Goal: Information Seeking & Learning: Learn about a topic

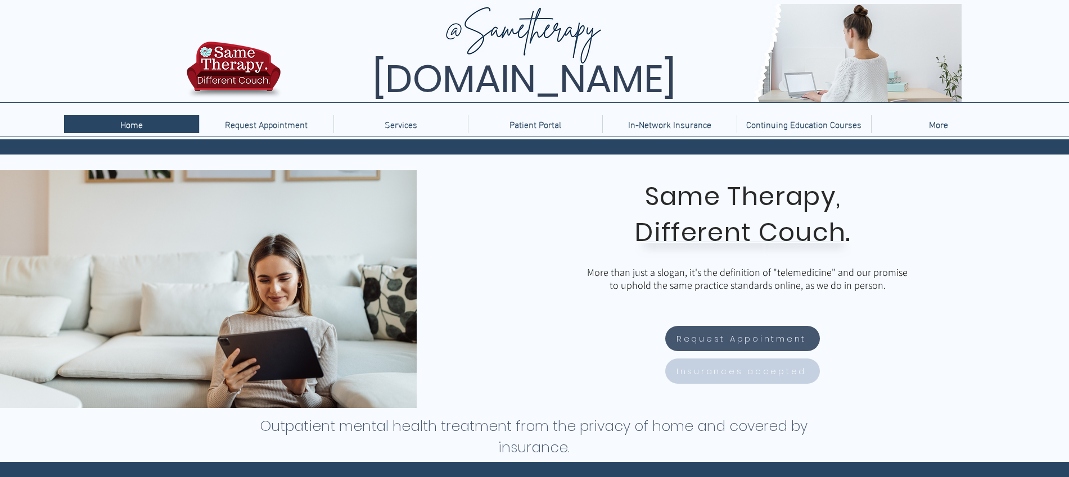
click at [756, 375] on span "Insurances accepted" at bounding box center [741, 371] width 130 height 13
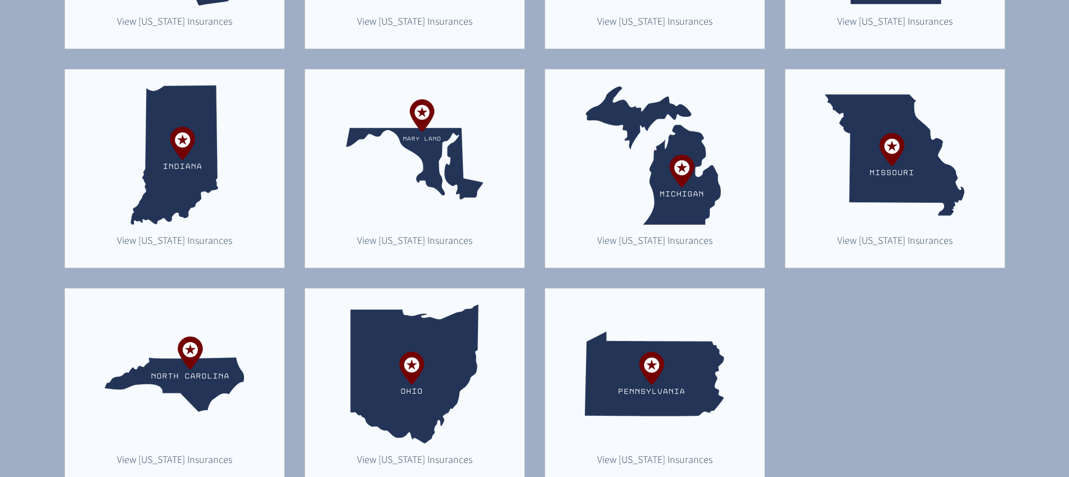
scroll to position [498, 0]
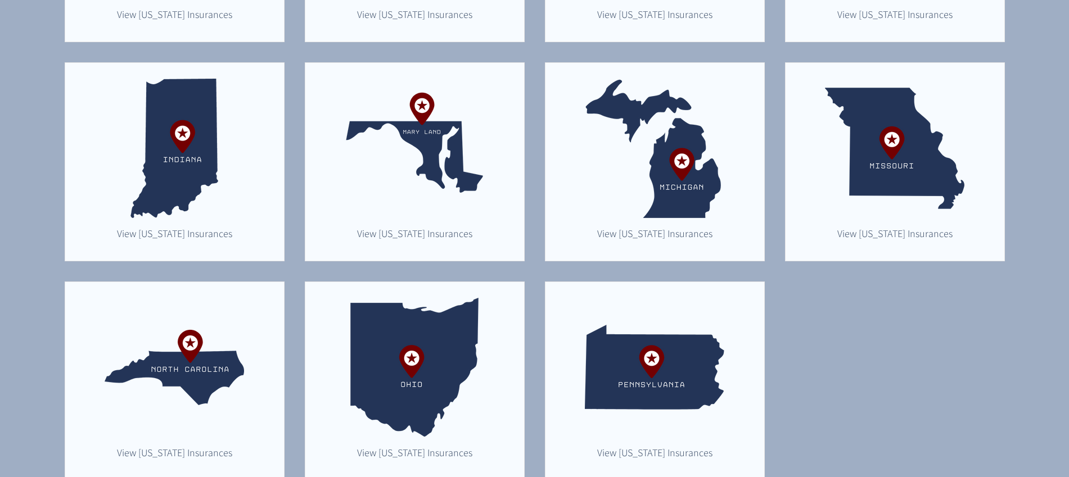
click at [639, 373] on img "main content" at bounding box center [654, 367] width 139 height 139
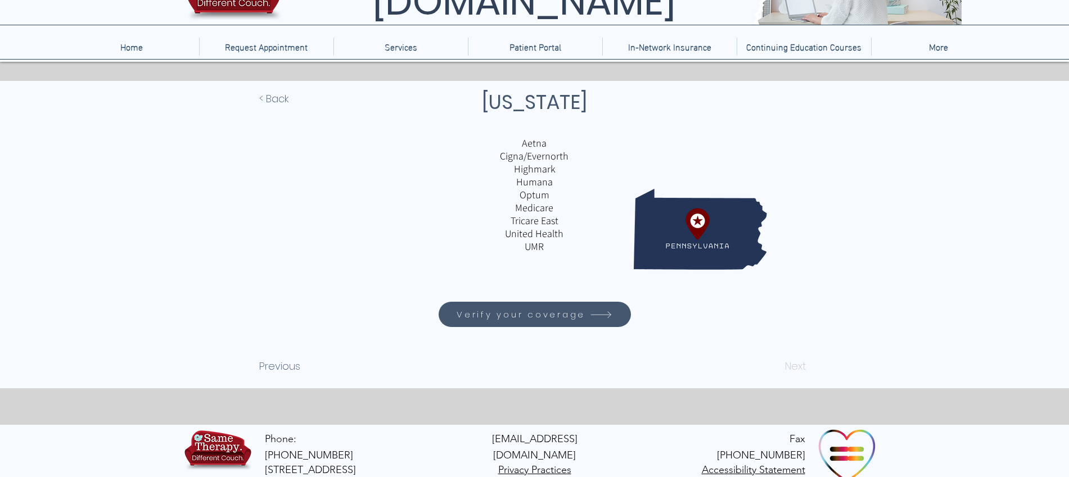
scroll to position [88, 0]
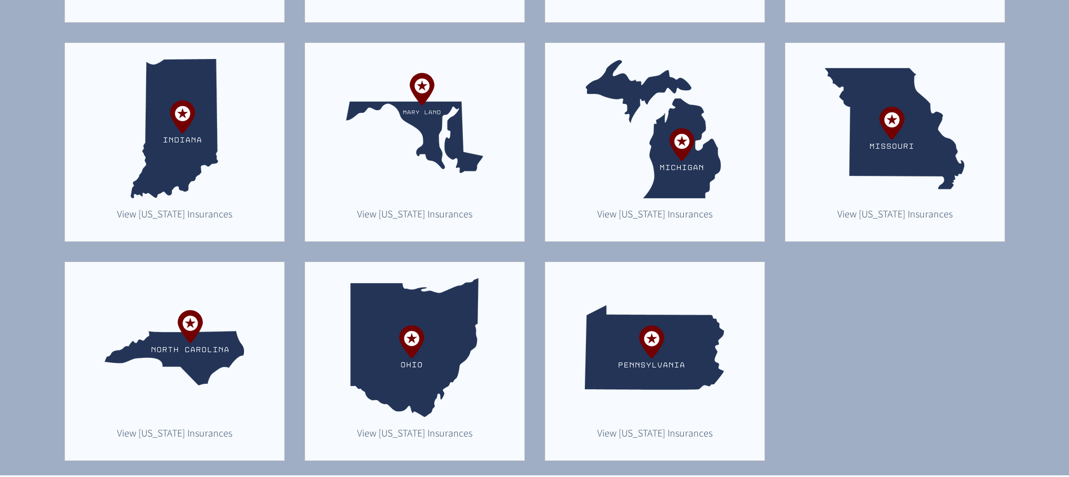
scroll to position [505, 0]
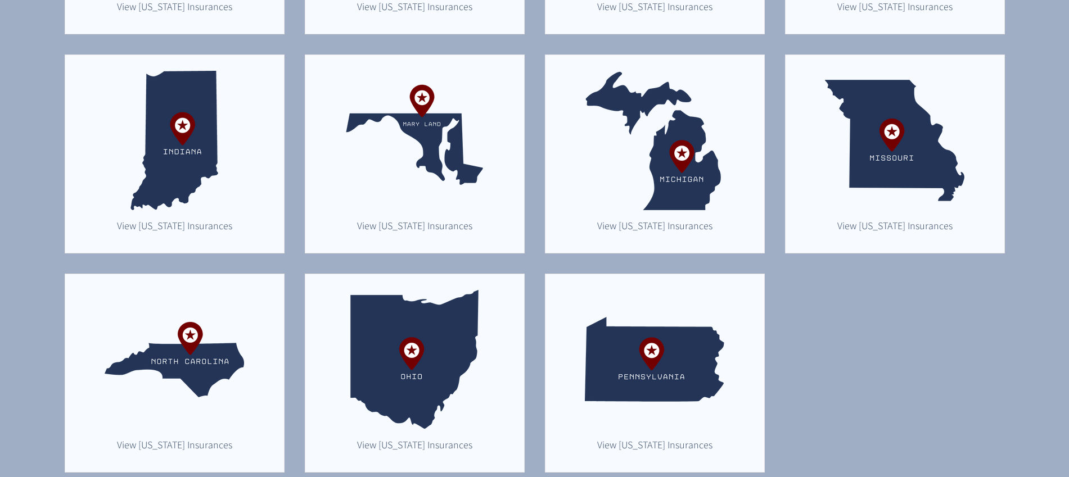
click at [652, 191] on img "main content" at bounding box center [654, 140] width 139 height 139
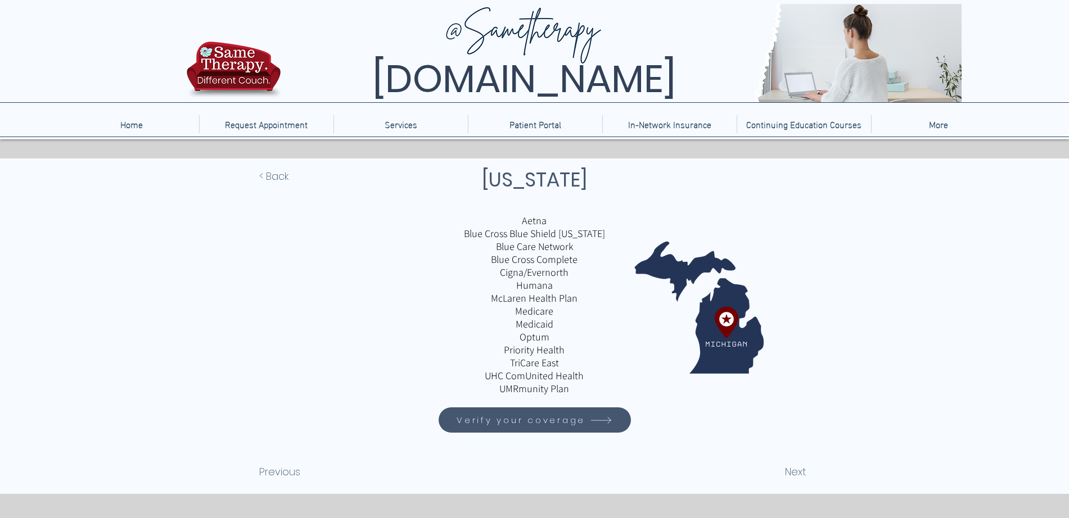
scroll to position [2, 0]
